Goal: Find specific page/section: Find specific page/section

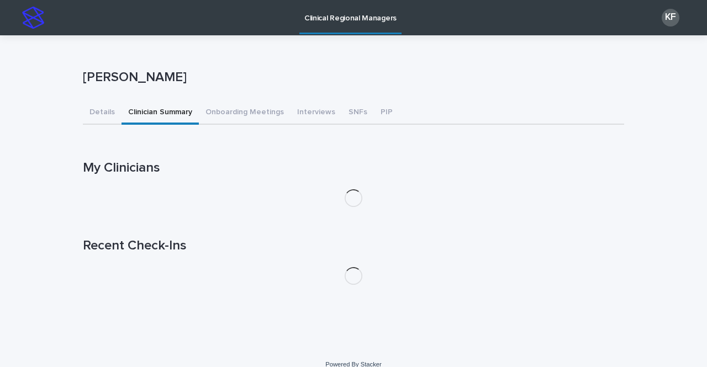
click at [128, 113] on button "Clinician Summary" at bounding box center [159, 113] width 77 height 23
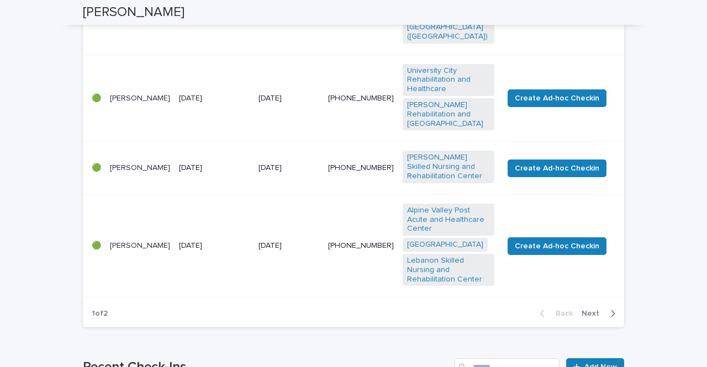
scroll to position [718, 0]
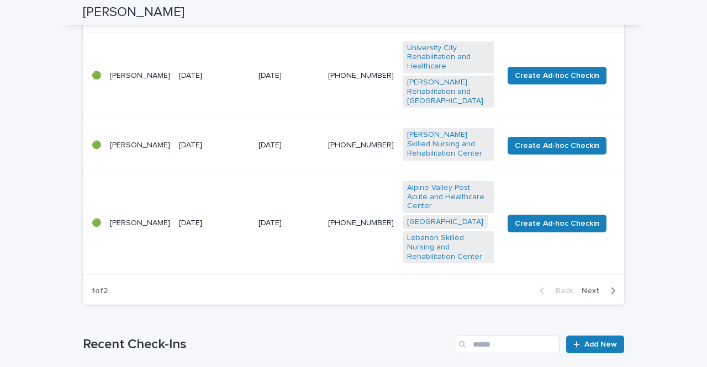
click at [590, 287] on span "Next" at bounding box center [593, 291] width 24 height 8
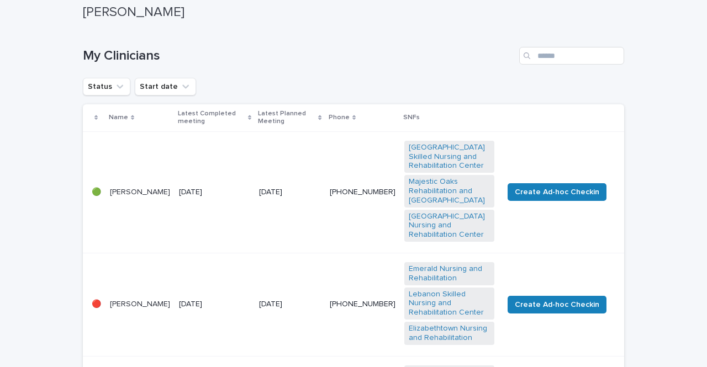
scroll to position [0, 0]
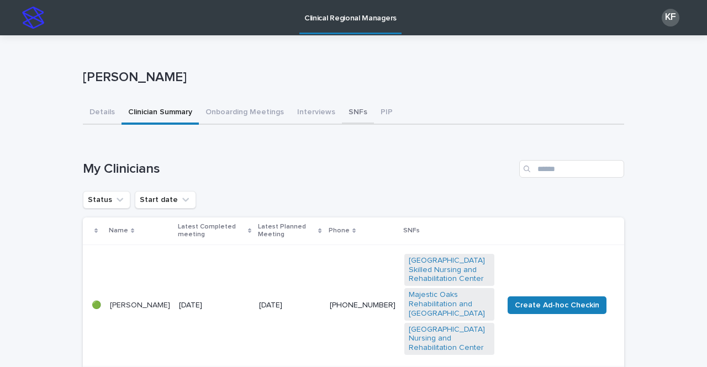
click at [345, 116] on button "SNFs" at bounding box center [358, 113] width 32 height 23
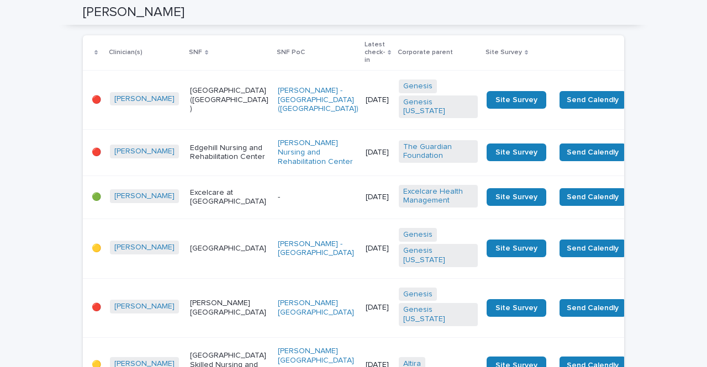
scroll to position [2098, 0]
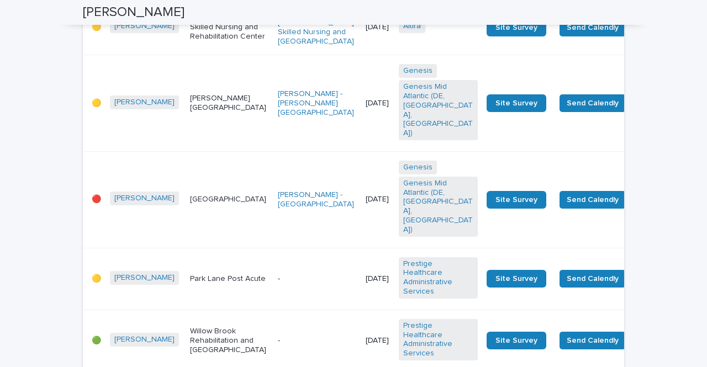
scroll to position [1104, 0]
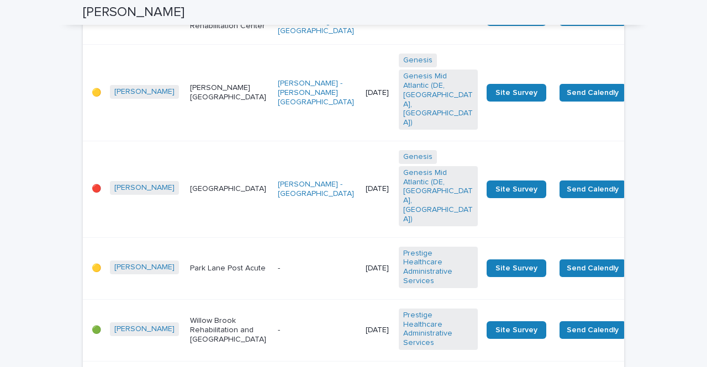
click at [361, 237] on td "[DATE]" at bounding box center [377, 189] width 33 height 97
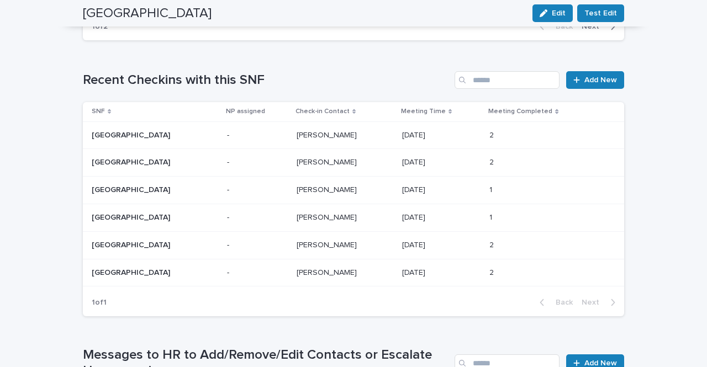
scroll to position [796, 0]
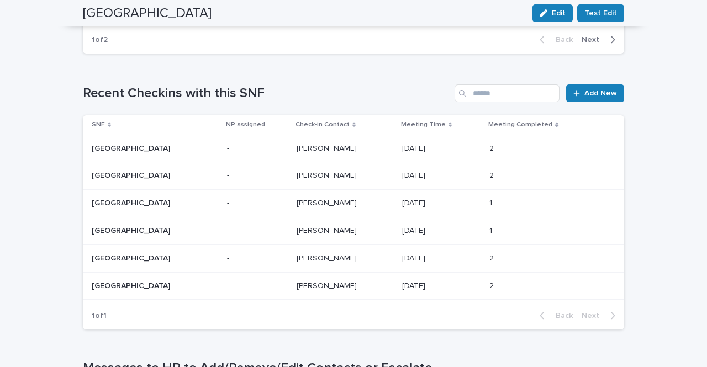
click at [347, 144] on p at bounding box center [345, 148] width 96 height 9
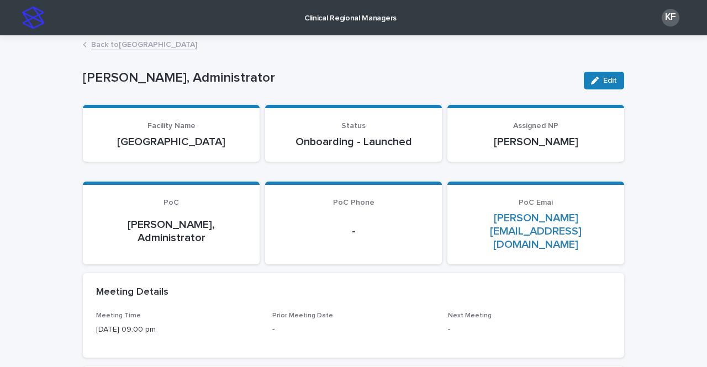
click at [110, 41] on link "Back to [GEOGRAPHIC_DATA]" at bounding box center [144, 44] width 106 height 13
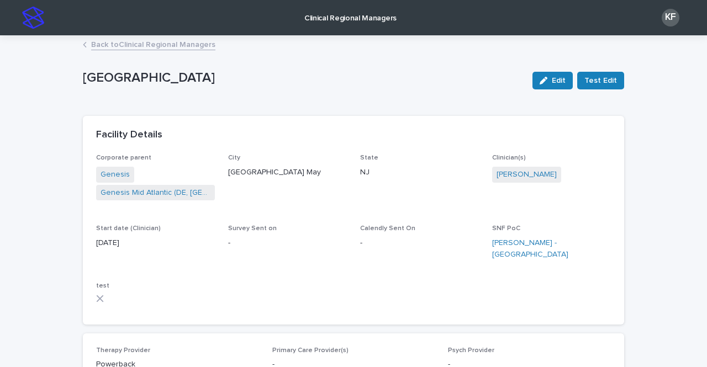
click at [334, 17] on p "Clinical Regional Managers" at bounding box center [350, 11] width 92 height 23
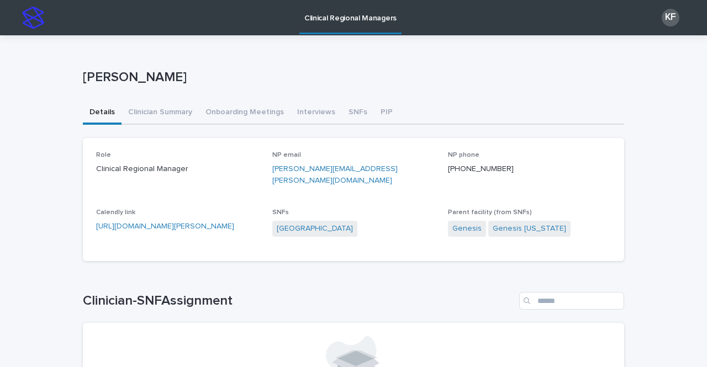
click at [351, 17] on p "Clinical Regional Managers" at bounding box center [350, 11] width 92 height 23
click at [156, 122] on button "Clinician Summary" at bounding box center [159, 113] width 77 height 23
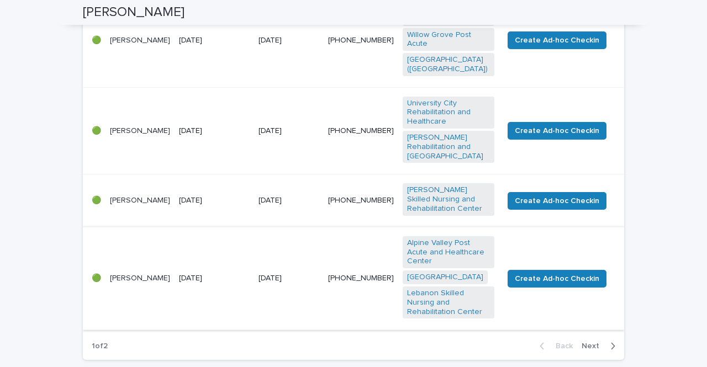
scroll to position [828, 0]
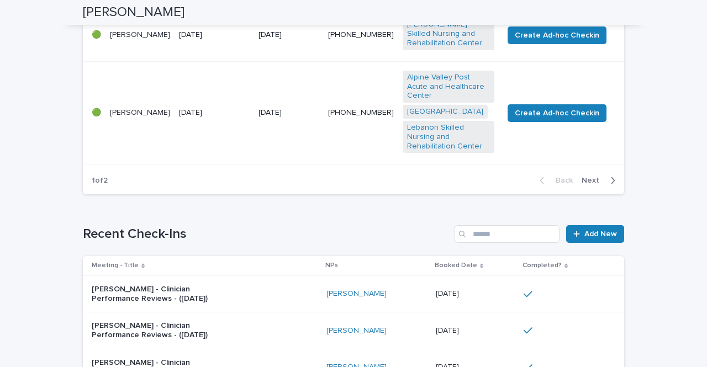
click at [586, 177] on span "Next" at bounding box center [593, 181] width 24 height 8
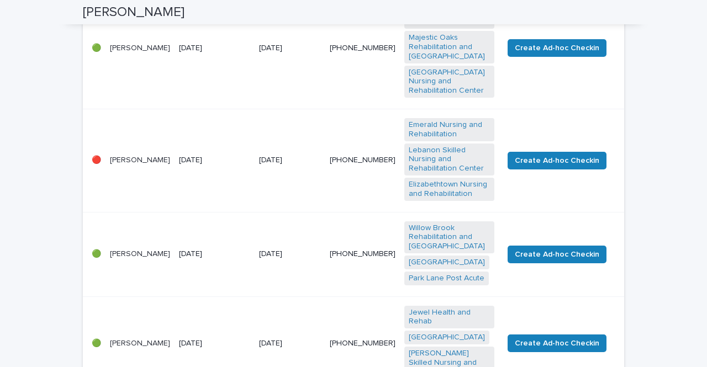
scroll to position [0, 0]
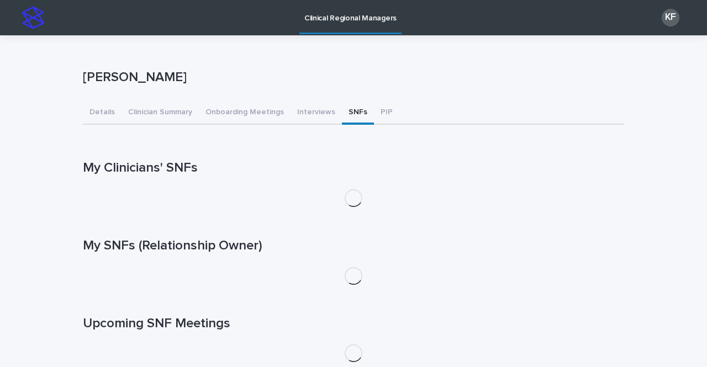
click at [343, 113] on button "SNFs" at bounding box center [358, 113] width 32 height 23
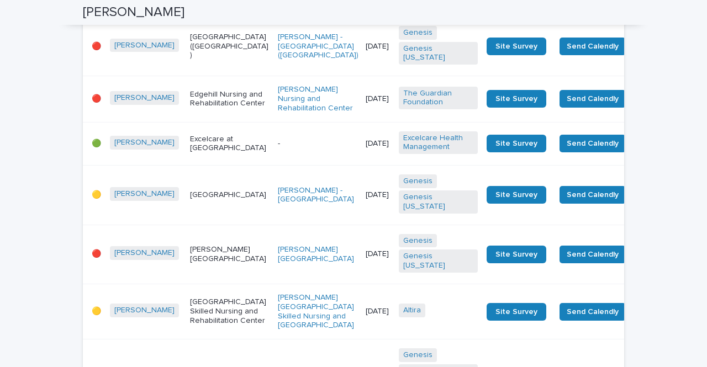
scroll to position [2153, 0]
